Goal: Transaction & Acquisition: Purchase product/service

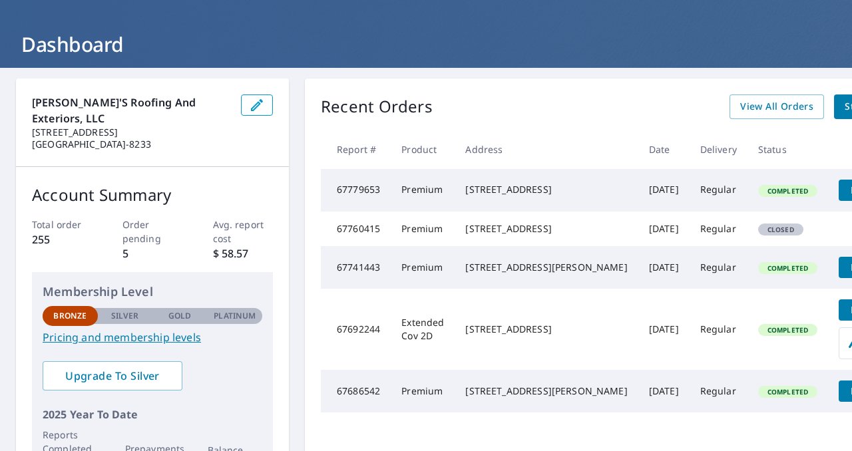
scroll to position [57, 0]
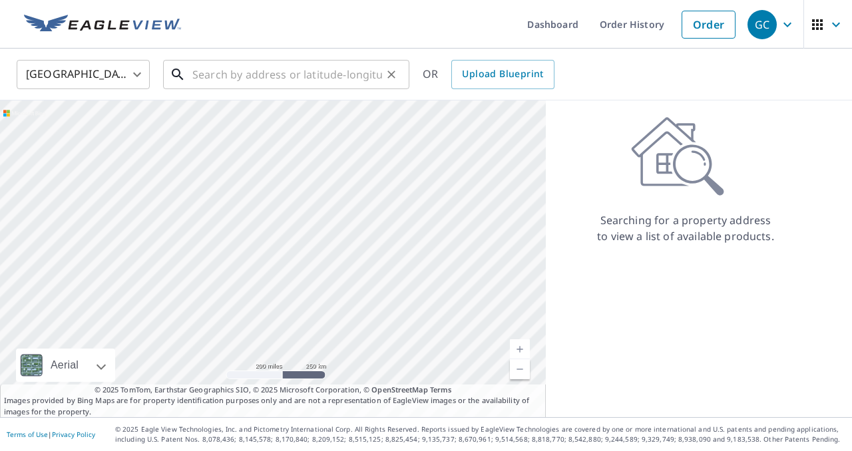
click at [273, 77] on input "text" at bounding box center [287, 74] width 190 height 37
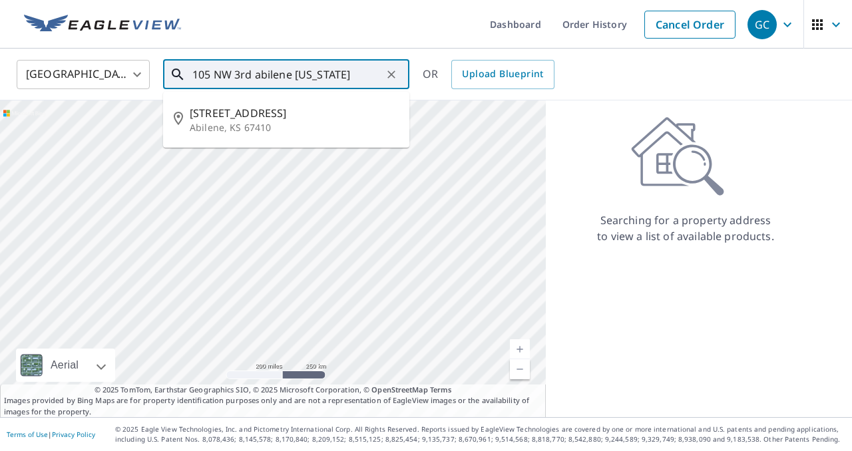
type input "105 NW 3rd abilene [US_STATE]"
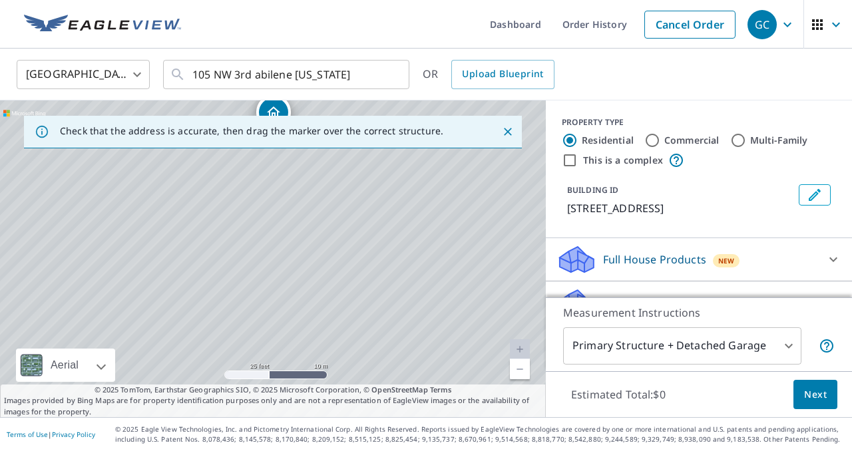
drag, startPoint x: 310, startPoint y: 274, endPoint x: 313, endPoint y: 118, distance: 155.8
click at [313, 117] on div "Check that the address is accurate, then drag the marker over the correct struc…" at bounding box center [273, 258] width 546 height 317
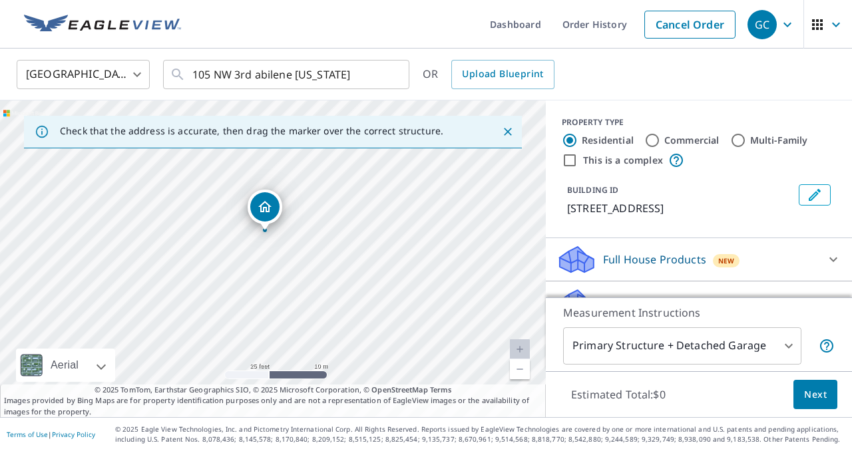
drag, startPoint x: 302, startPoint y: 170, endPoint x: 302, endPoint y: 246, distance: 75.9
click at [302, 246] on div "[STREET_ADDRESS]" at bounding box center [273, 258] width 546 height 317
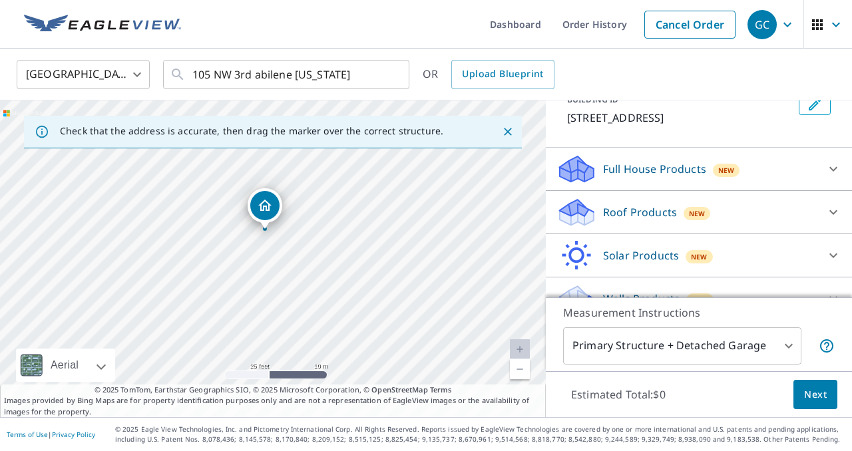
scroll to position [93, 0]
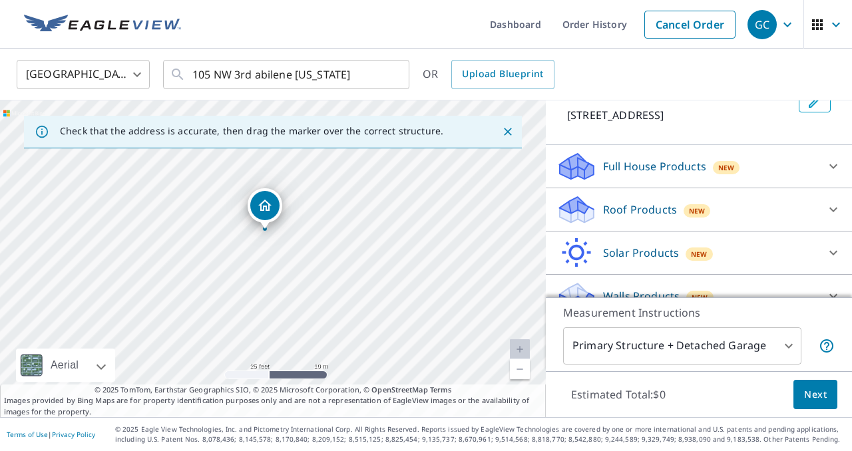
click at [626, 218] on div "Roof Products New" at bounding box center [686, 209] width 261 height 31
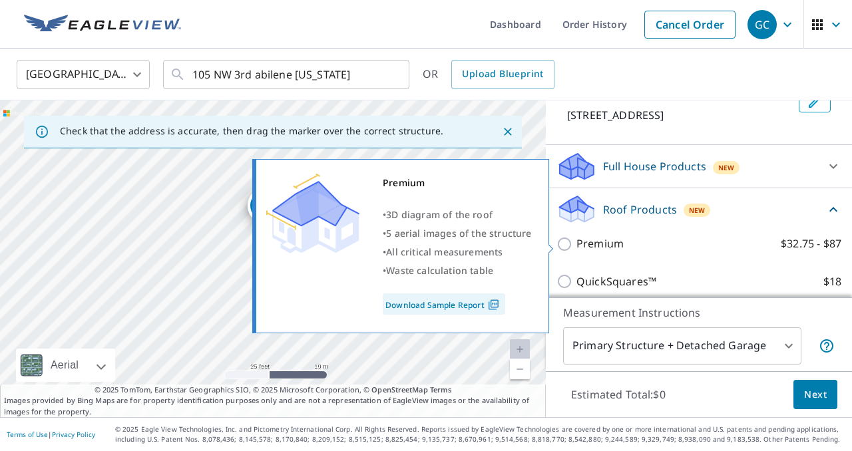
click at [603, 246] on p "Premium" at bounding box center [599, 244] width 47 height 17
click at [576, 246] on input "Premium $32.75 - $87" at bounding box center [566, 244] width 20 height 16
checkbox input "true"
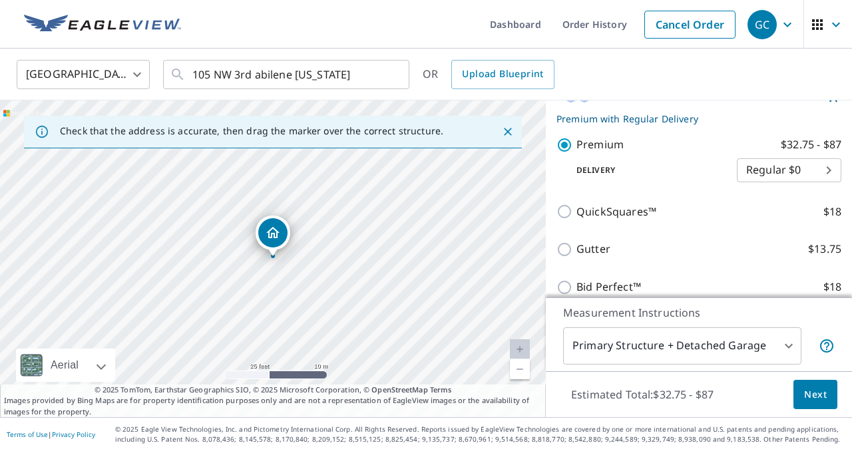
scroll to position [214, 0]
click at [807, 394] on span "Next" at bounding box center [815, 395] width 23 height 17
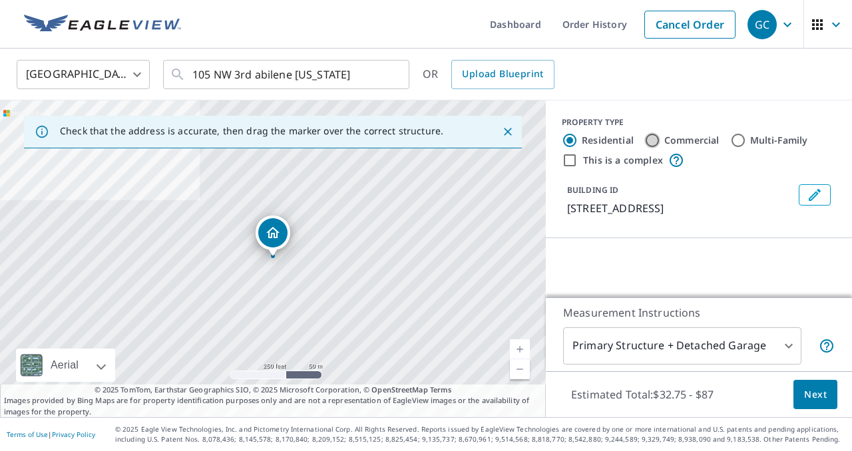
click at [647, 139] on input "Commercial" at bounding box center [652, 140] width 16 height 16
radio input "true"
type input "4"
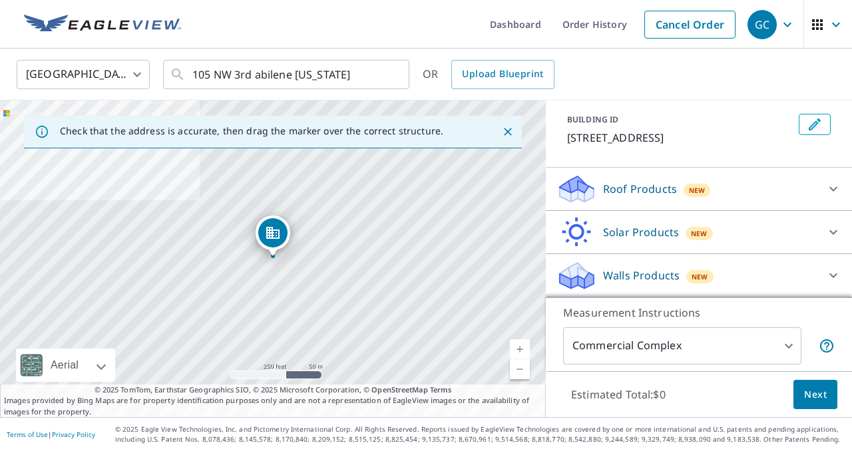
click at [650, 223] on div "Solar Products New" at bounding box center [686, 232] width 261 height 31
click at [650, 223] on div "Solar Products New" at bounding box center [690, 231] width 269 height 31
click at [649, 190] on p "Roof Products" at bounding box center [640, 189] width 74 height 16
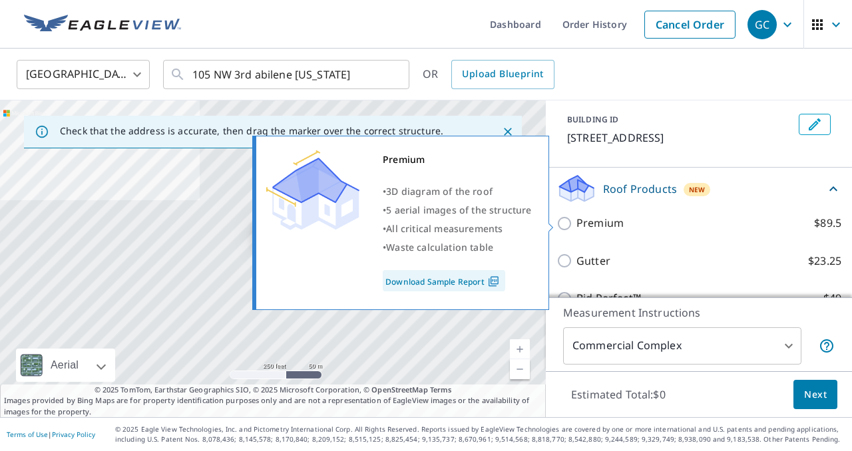
click at [617, 228] on p "Premium" at bounding box center [599, 223] width 47 height 17
click at [576, 228] on input "Premium $89.5" at bounding box center [566, 224] width 20 height 16
checkbox input "true"
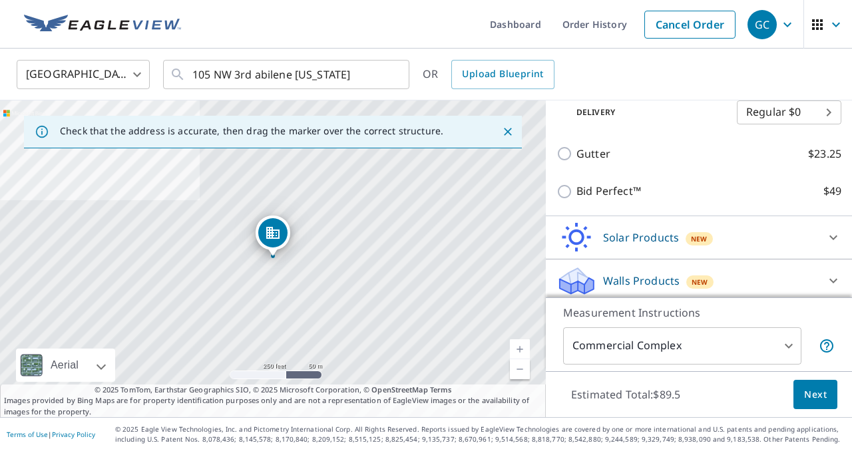
scroll to position [234, 0]
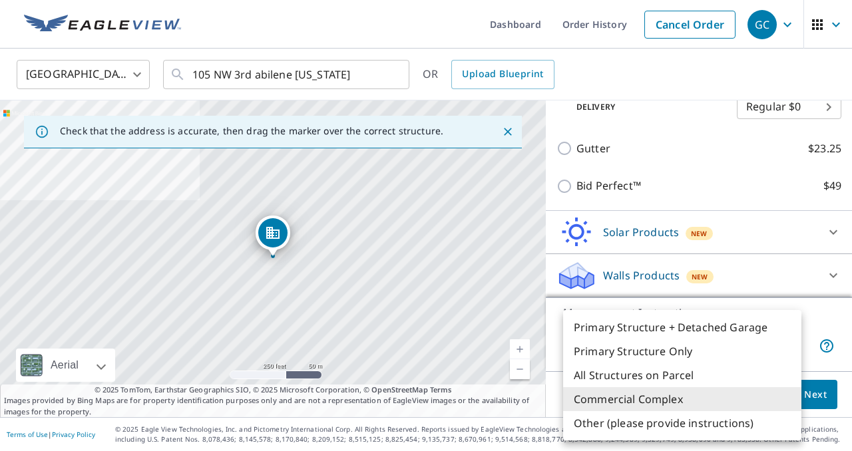
click at [731, 346] on body "GC GC Dashboard Order History Cancel Order GC United States [GEOGRAPHIC_DATA] ​…" at bounding box center [426, 225] width 852 height 451
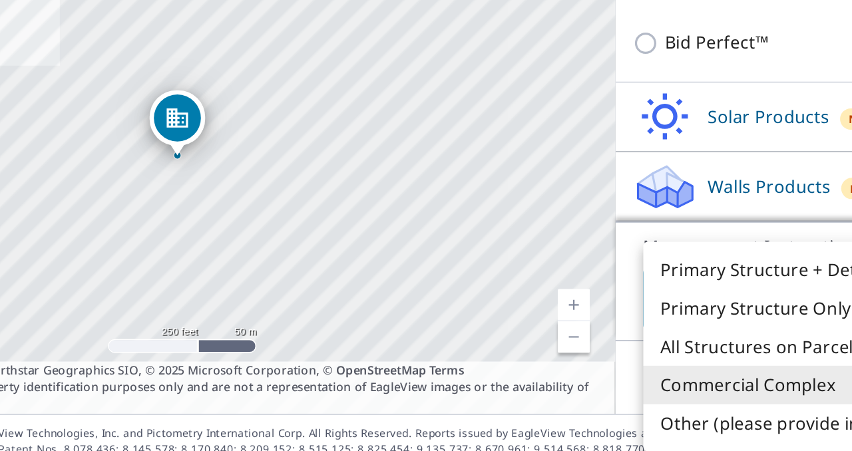
drag, startPoint x: 282, startPoint y: 272, endPoint x: 346, endPoint y: 315, distance: 77.5
click at [346, 315] on div at bounding box center [426, 225] width 852 height 451
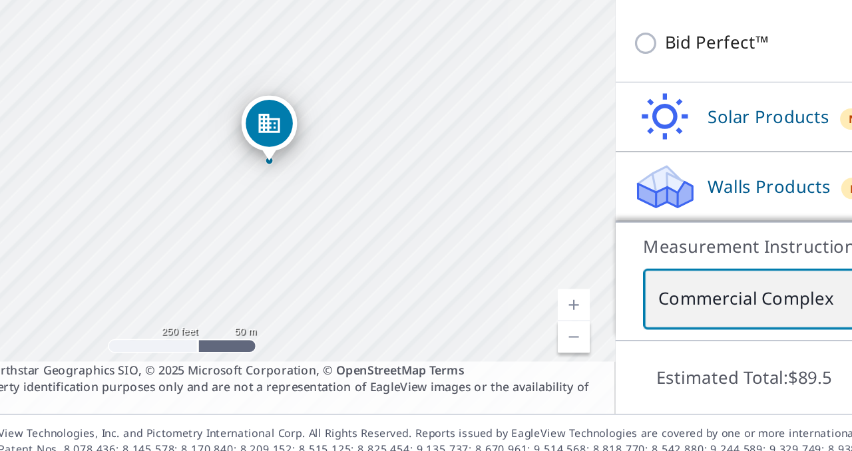
drag, startPoint x: 280, startPoint y: 278, endPoint x: 339, endPoint y: 281, distance: 58.7
click at [339, 281] on div "[STREET_ADDRESS]" at bounding box center [273, 258] width 546 height 317
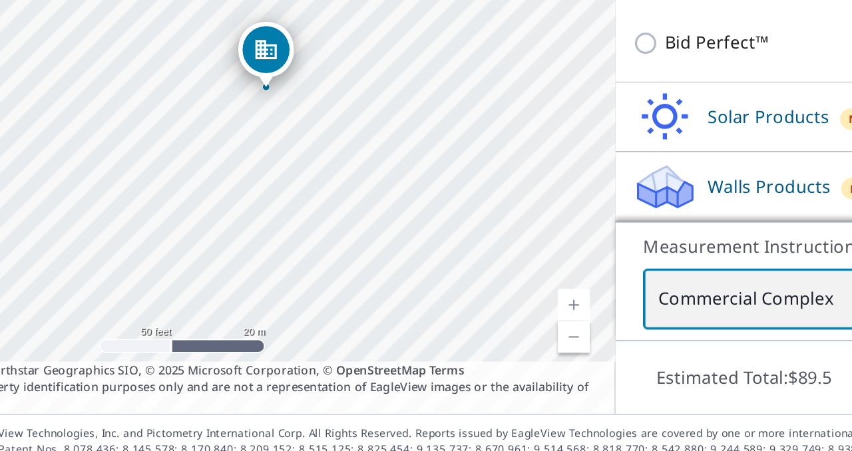
drag, startPoint x: 302, startPoint y: 252, endPoint x: 321, endPoint y: 263, distance: 21.5
click at [321, 263] on div "[STREET_ADDRESS]" at bounding box center [273, 258] width 546 height 317
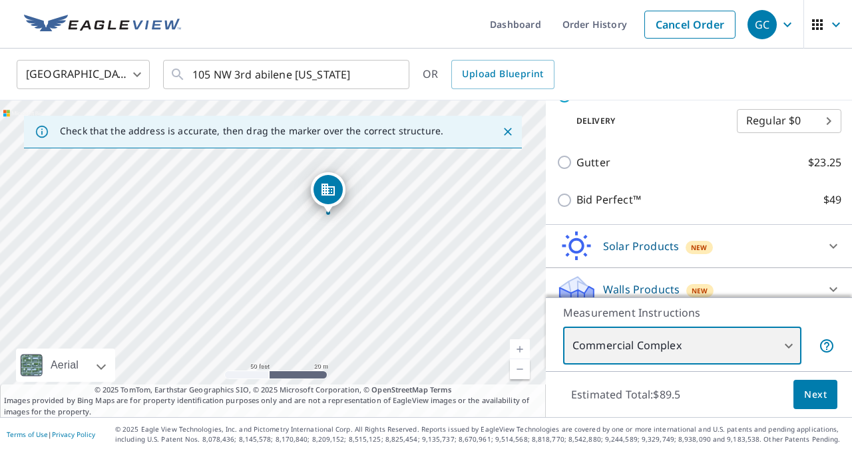
scroll to position [226, 0]
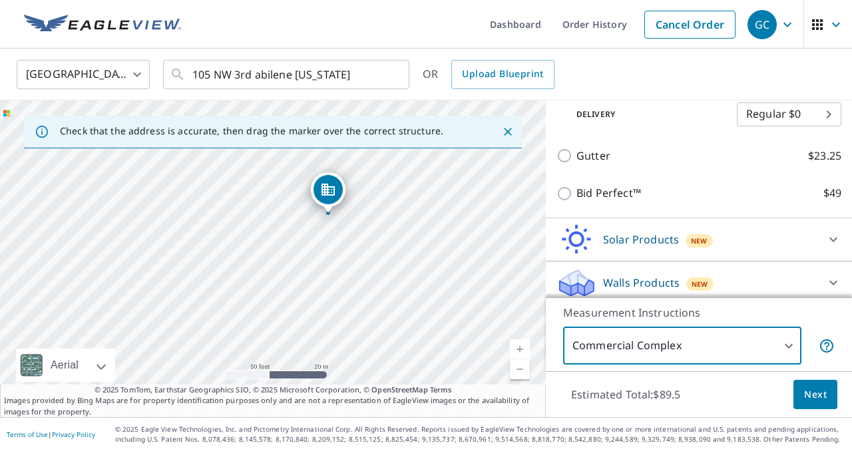
click at [654, 354] on body "GC GC Dashboard Order History Cancel Order GC United States [GEOGRAPHIC_DATA] ​…" at bounding box center [426, 225] width 852 height 451
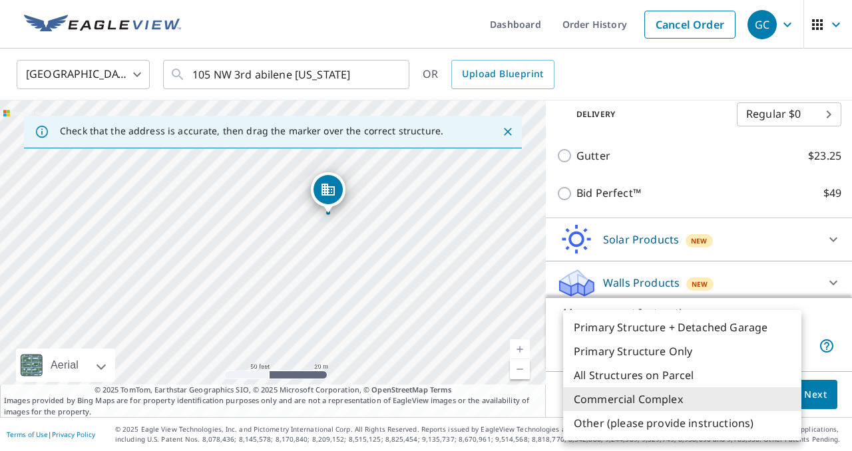
click at [832, 396] on div at bounding box center [426, 225] width 852 height 451
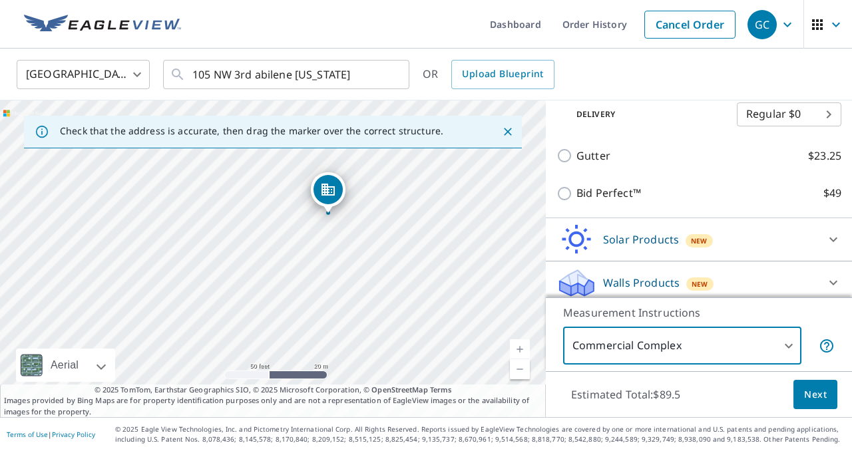
click at [819, 399] on span "Next" at bounding box center [815, 395] width 23 height 17
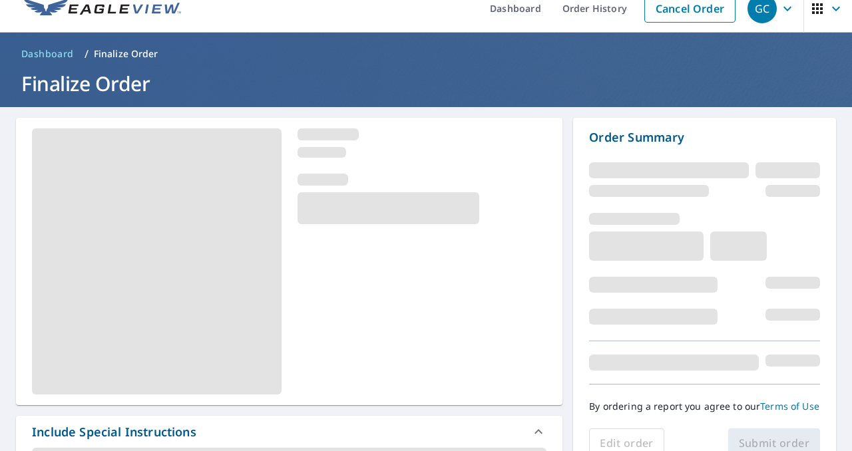
scroll to position [21, 0]
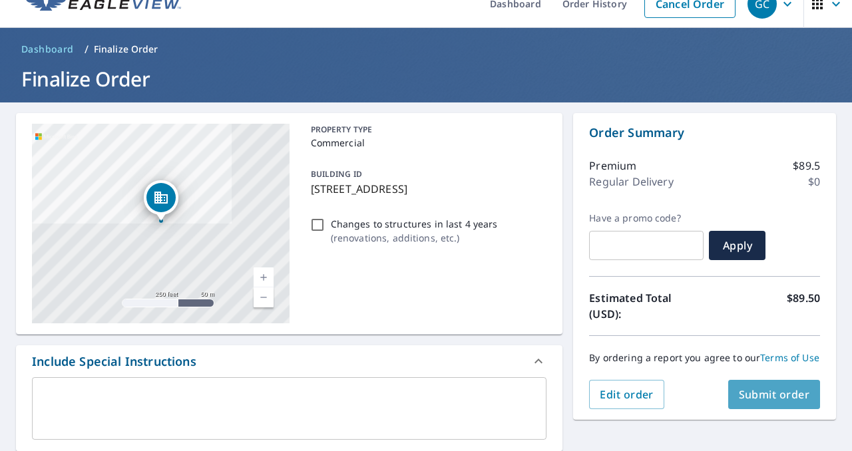
click at [775, 389] on span "Submit order" at bounding box center [774, 394] width 71 height 15
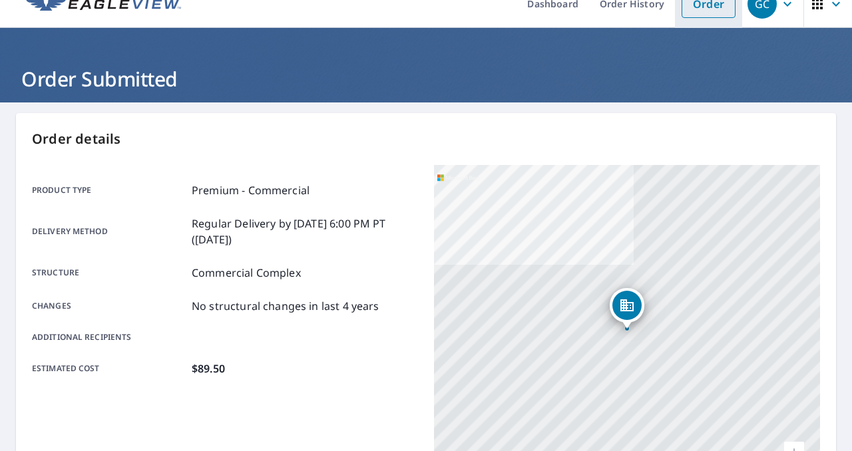
click at [708, 7] on link "Order" at bounding box center [709, 4] width 54 height 28
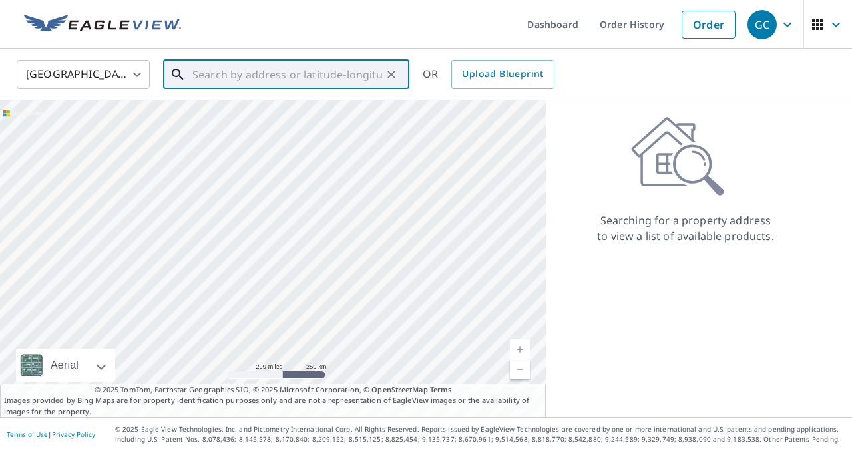
click at [278, 69] on input "text" at bounding box center [287, 74] width 190 height 37
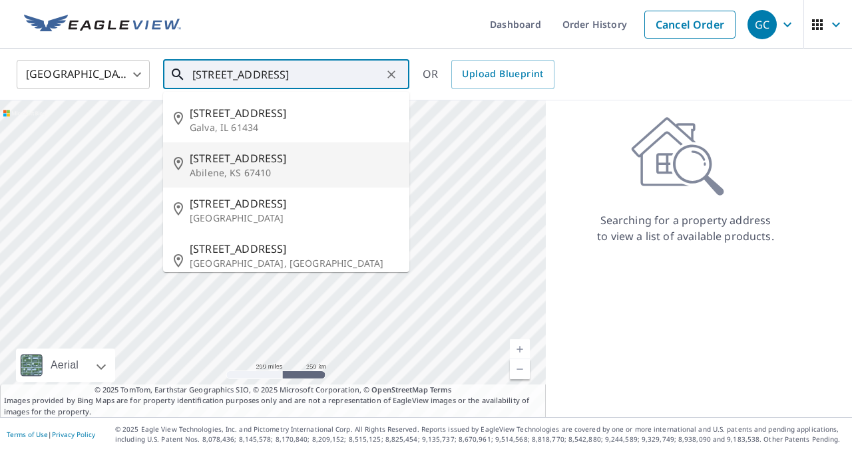
click at [245, 160] on span "[STREET_ADDRESS]" at bounding box center [294, 158] width 209 height 16
type input "[STREET_ADDRESS]"
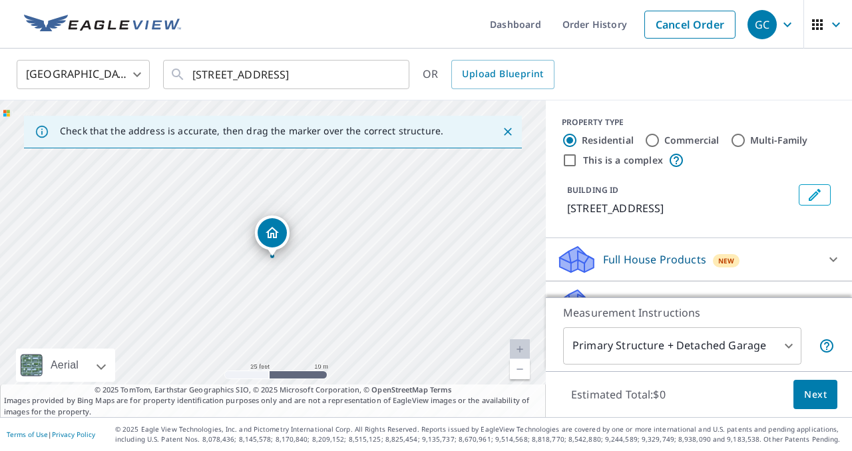
drag, startPoint x: 343, startPoint y: 351, endPoint x: 335, endPoint y: 154, distance: 197.2
click at [335, 152] on div "[STREET_ADDRESS]" at bounding box center [273, 258] width 546 height 317
drag, startPoint x: 662, startPoint y: 249, endPoint x: 662, endPoint y: 210, distance: 38.6
click at [663, 210] on div "PROPERTY TYPE Residential Commercial Multi-Family This is a complex BUILDING ID…" at bounding box center [699, 255] width 306 height 311
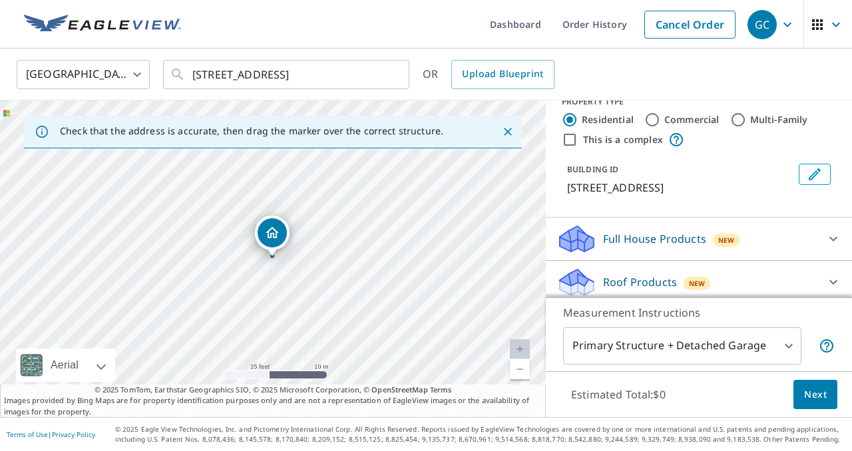
scroll to position [16, 0]
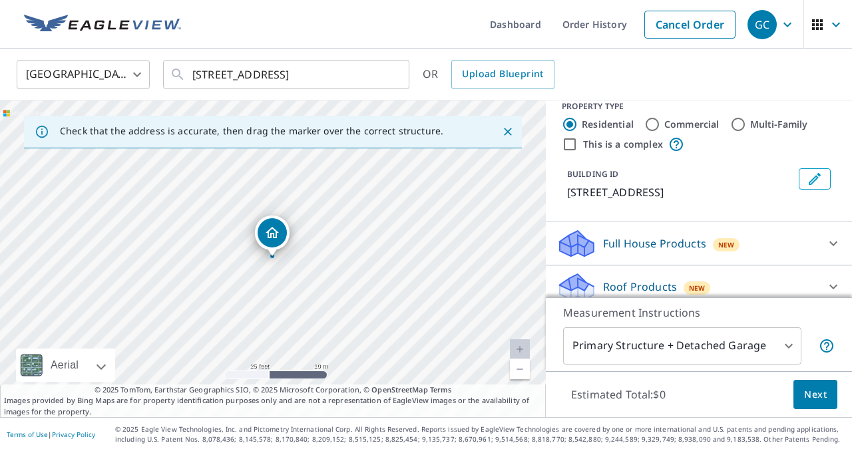
click at [668, 120] on label "Commercial" at bounding box center [691, 124] width 55 height 13
click at [660, 120] on input "Commercial" at bounding box center [652, 124] width 16 height 16
radio input "true"
type input "4"
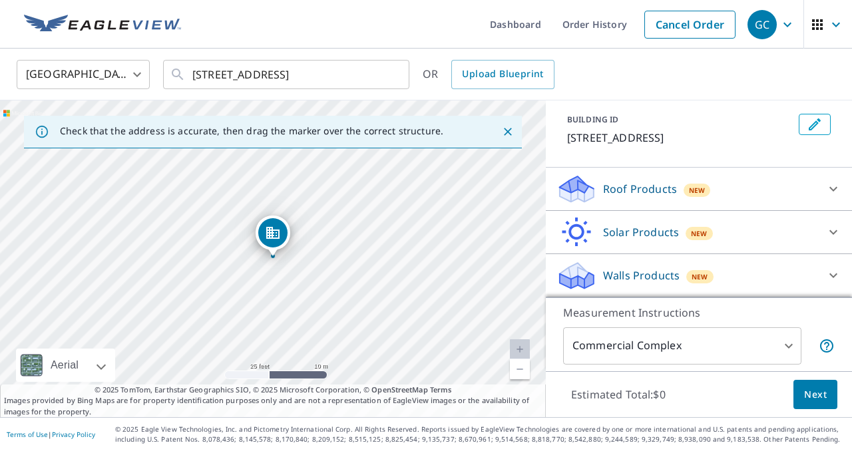
click at [636, 194] on p "Roof Products" at bounding box center [640, 189] width 74 height 16
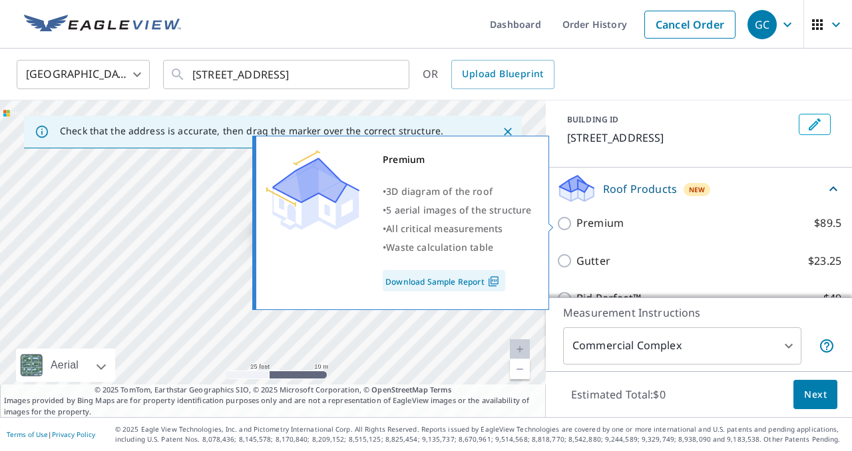
click at [611, 224] on p "Premium" at bounding box center [599, 223] width 47 height 17
click at [576, 224] on input "Premium $89.5" at bounding box center [566, 224] width 20 height 16
checkbox input "true"
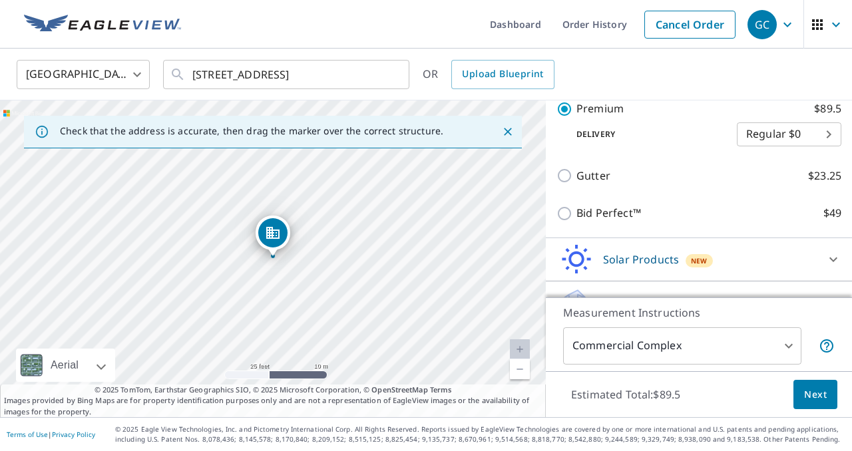
scroll to position [190, 0]
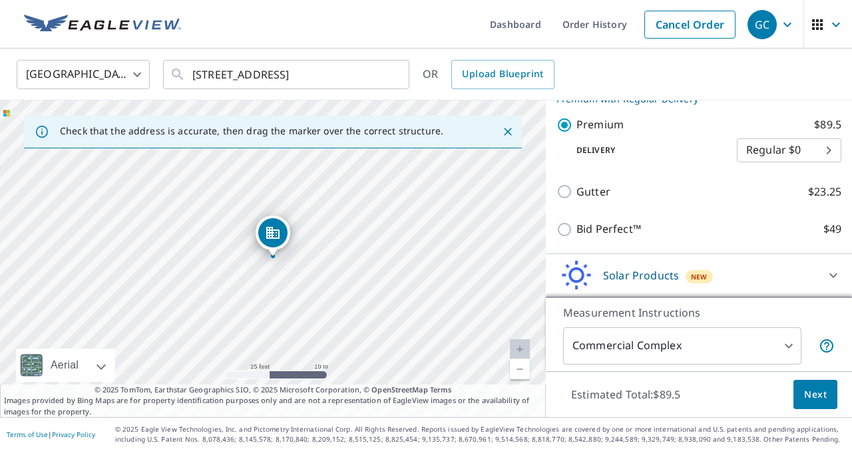
click at [811, 146] on body "GC GC Dashboard Order History Cancel Order GC [GEOGRAPHIC_DATA] [GEOGRAPHIC_DAT…" at bounding box center [426, 225] width 852 height 451
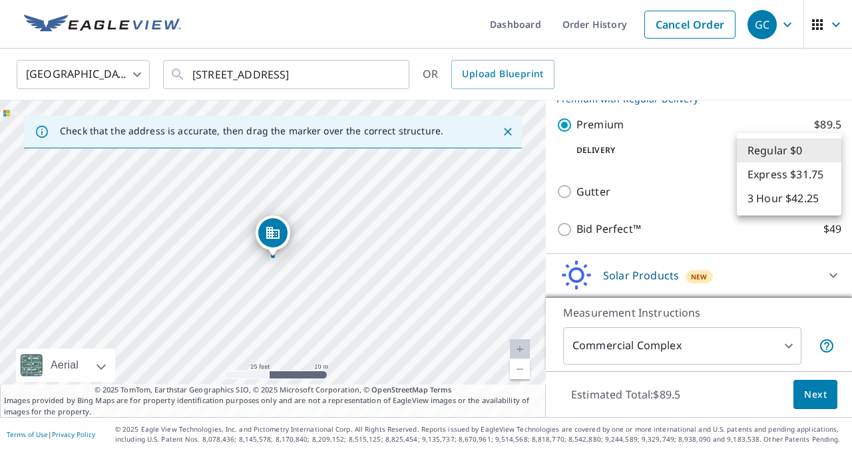
click at [809, 171] on li "Express $31.75" at bounding box center [789, 174] width 104 height 24
type input "4"
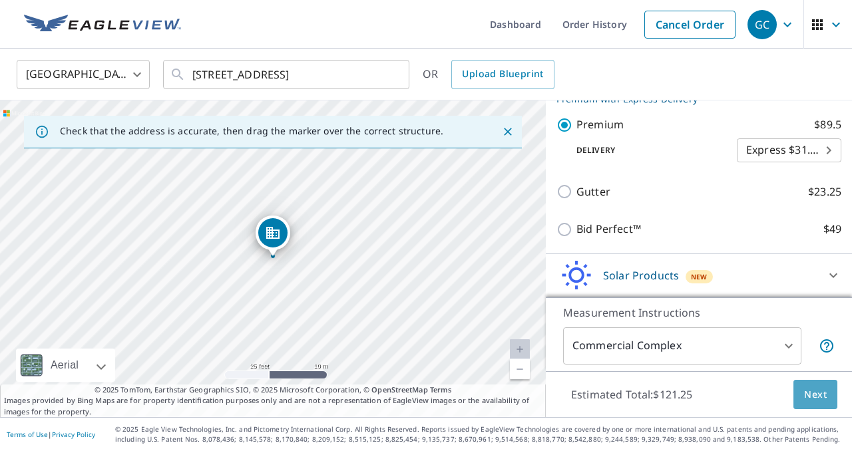
click at [815, 397] on span "Next" at bounding box center [815, 395] width 23 height 17
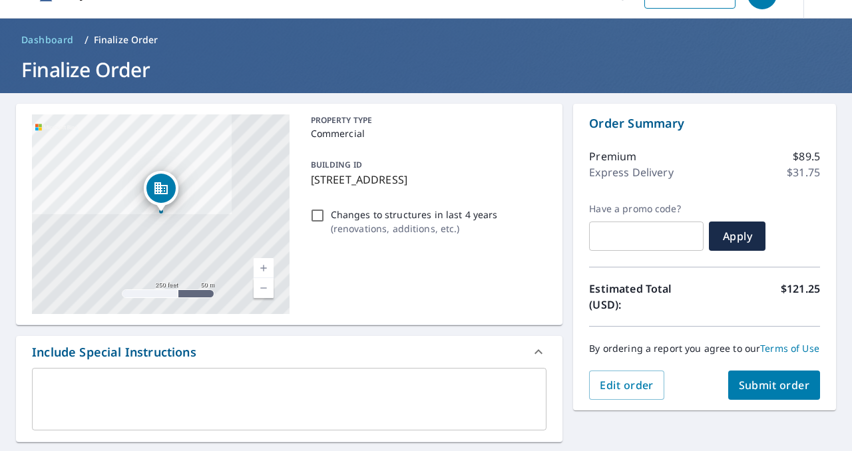
scroll to position [31, 0]
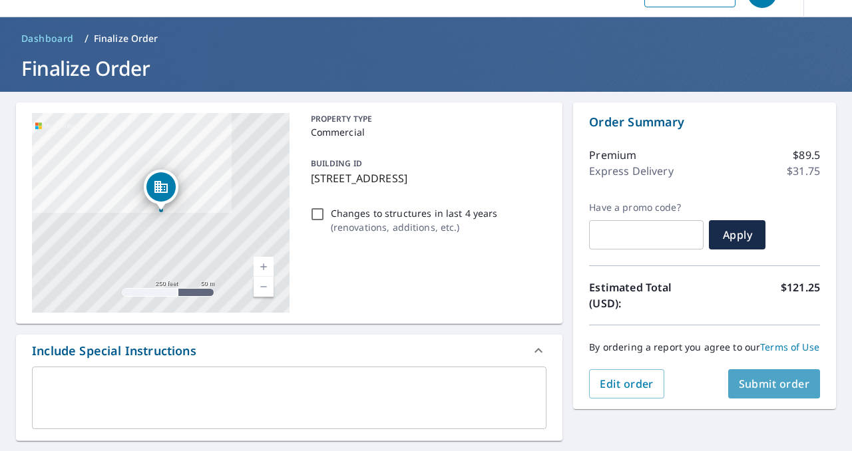
click at [772, 377] on span "Submit order" at bounding box center [774, 384] width 71 height 15
